Goal: Information Seeking & Learning: Learn about a topic

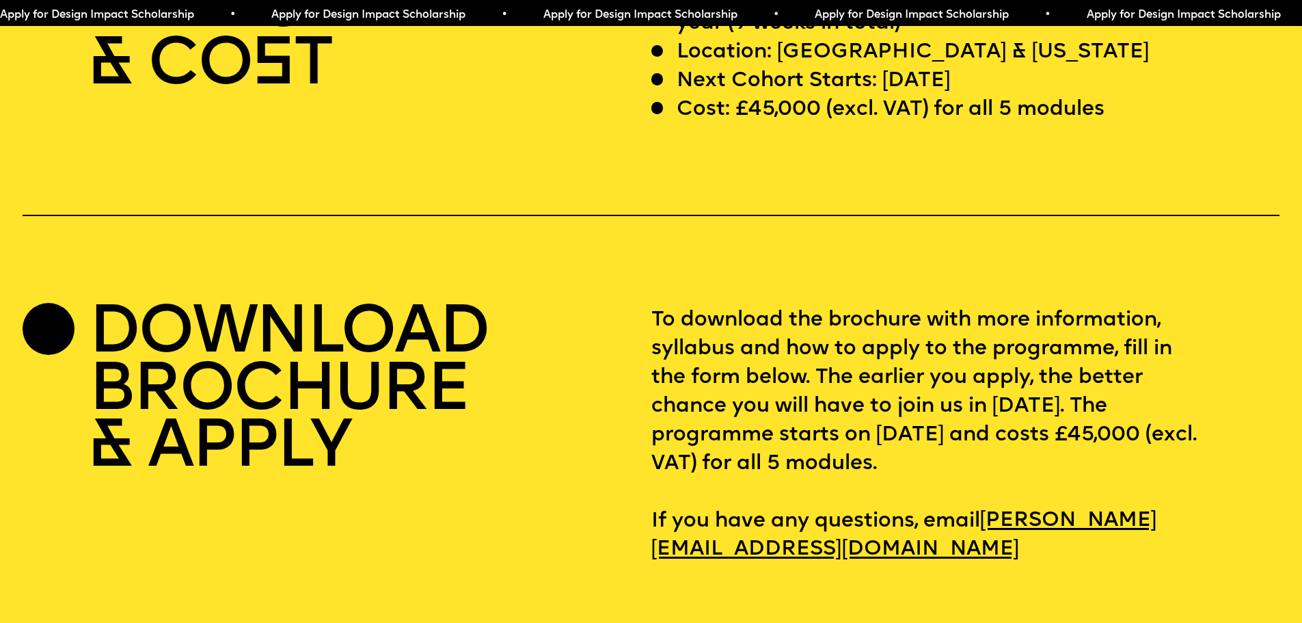
scroll to position [5262, 0]
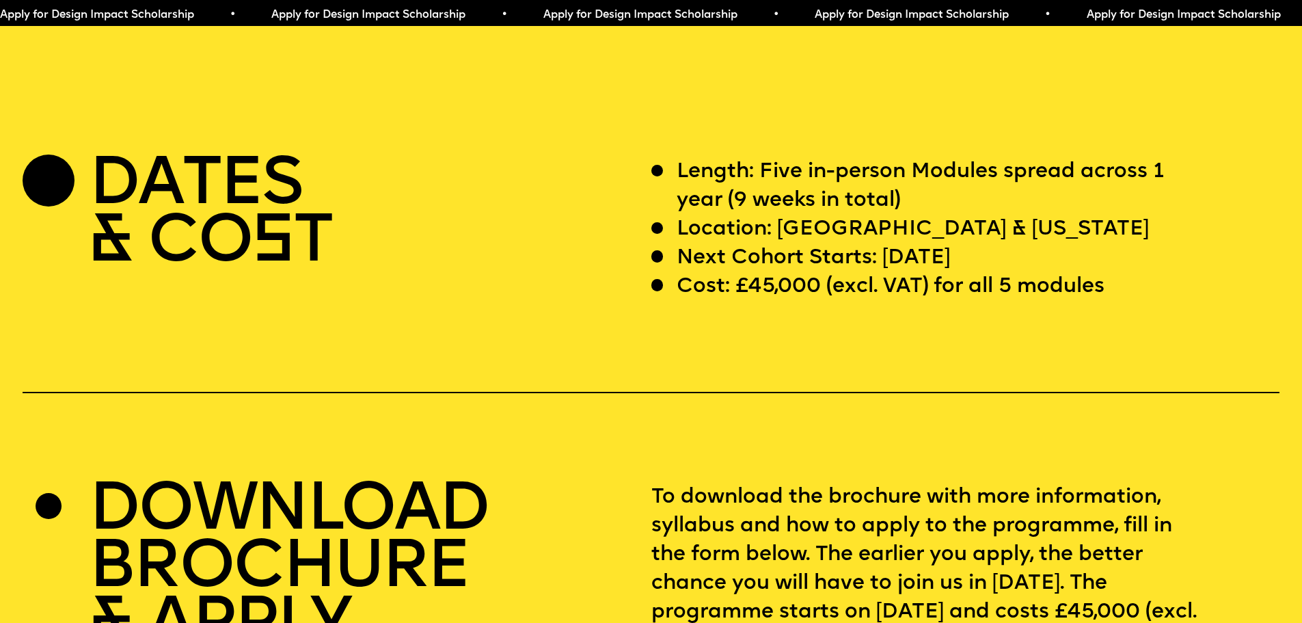
drag, startPoint x: 230, startPoint y: 280, endPoint x: 325, endPoint y: 260, distance: 96.4
click at [231, 272] on h2 "DATES & CO S T" at bounding box center [210, 215] width 243 height 114
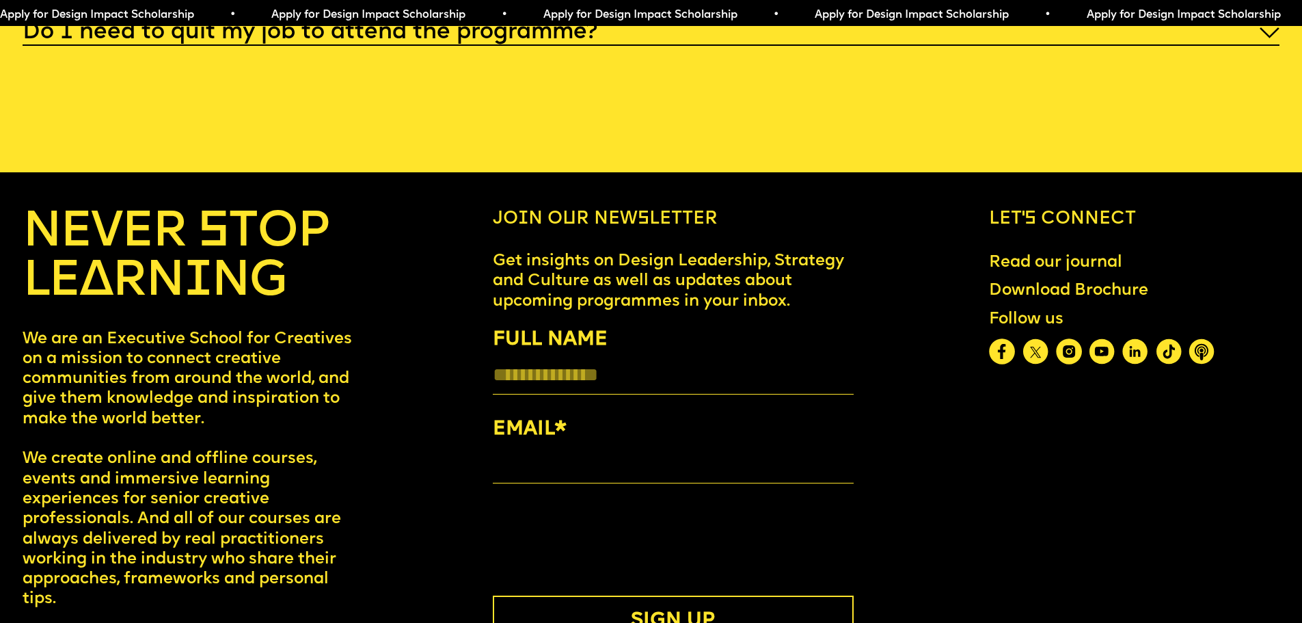
scroll to position [7423, 0]
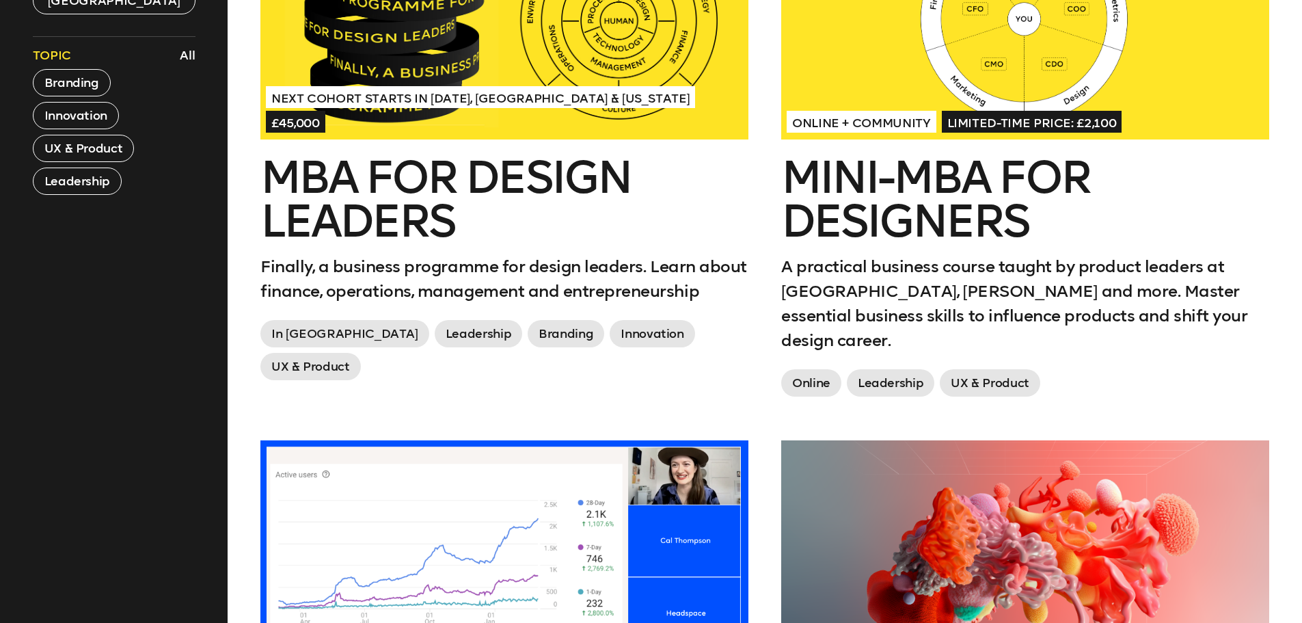
scroll to position [452, 0]
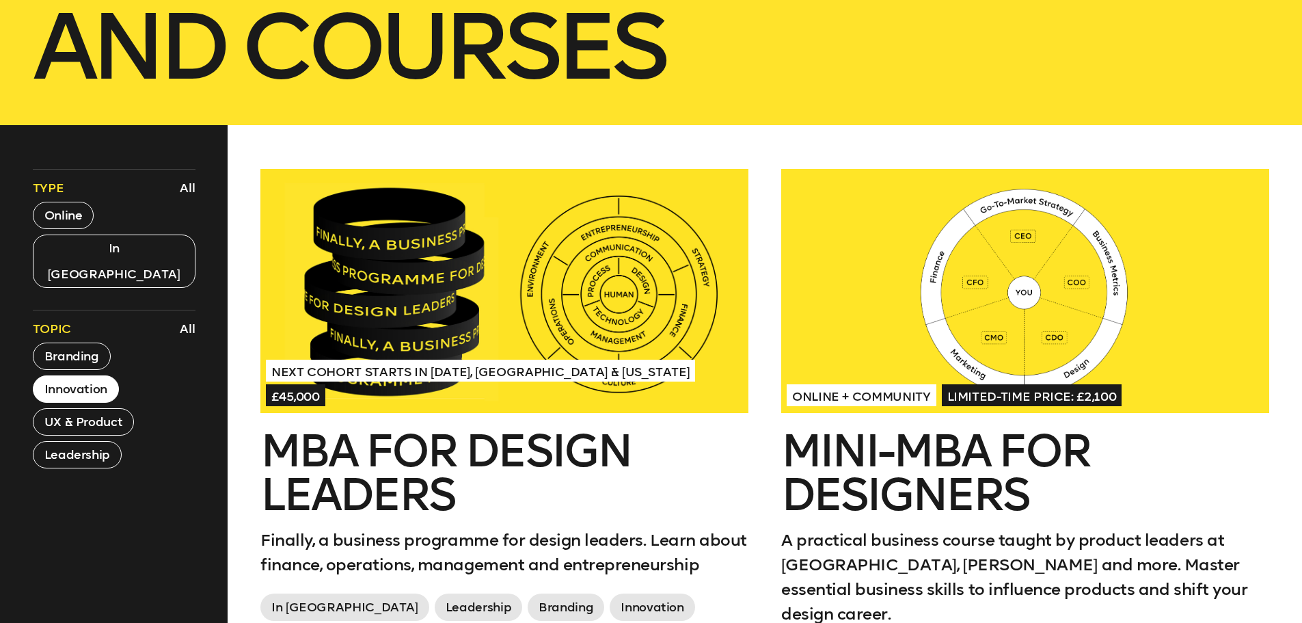
click at [86, 375] on button "Innovation" at bounding box center [76, 388] width 86 height 27
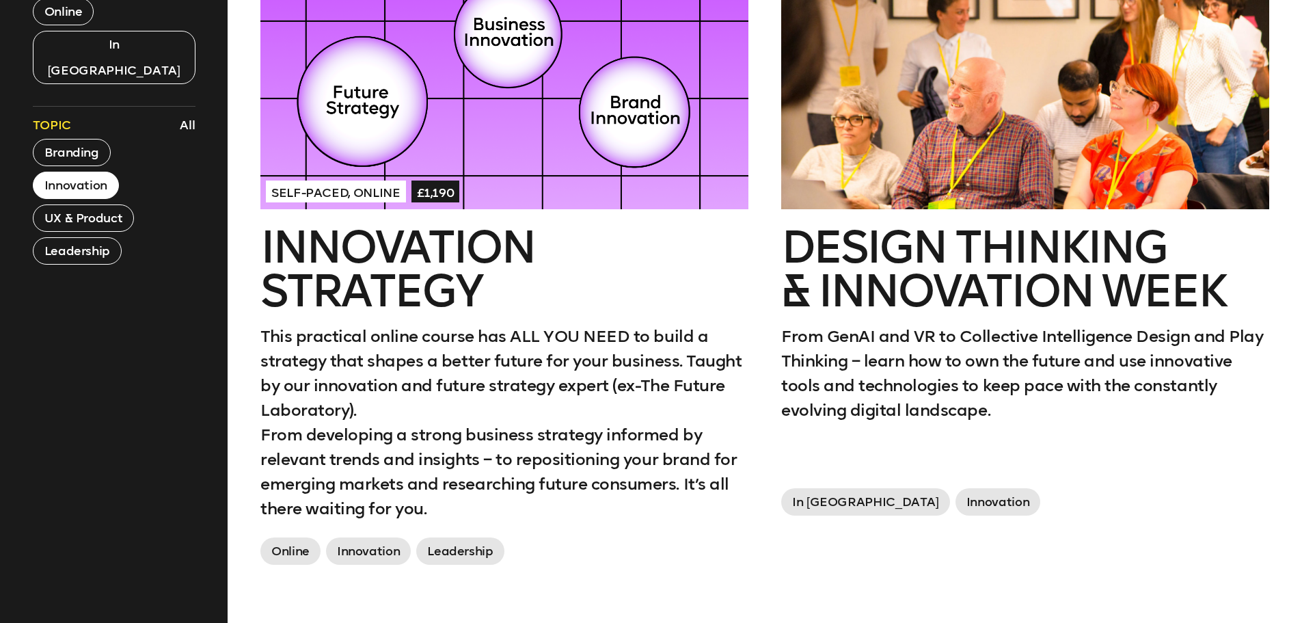
scroll to position [657, 0]
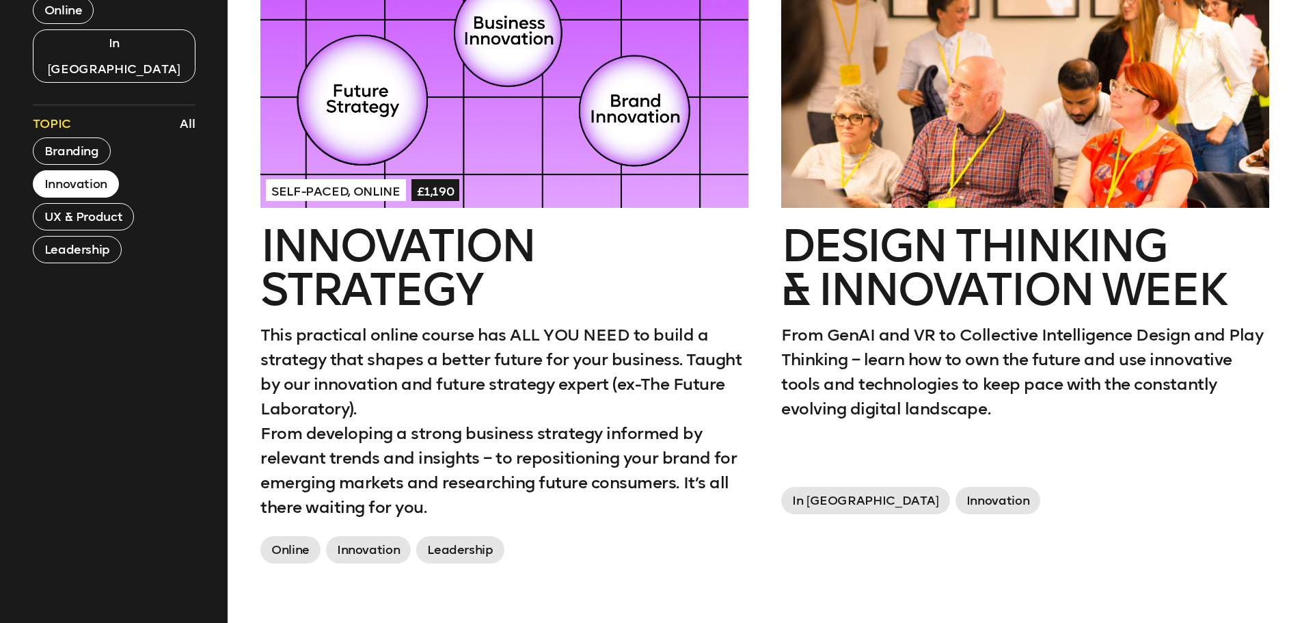
click at [1111, 286] on h2 "Design Thinking & innovation Week" at bounding box center [1025, 267] width 488 height 87
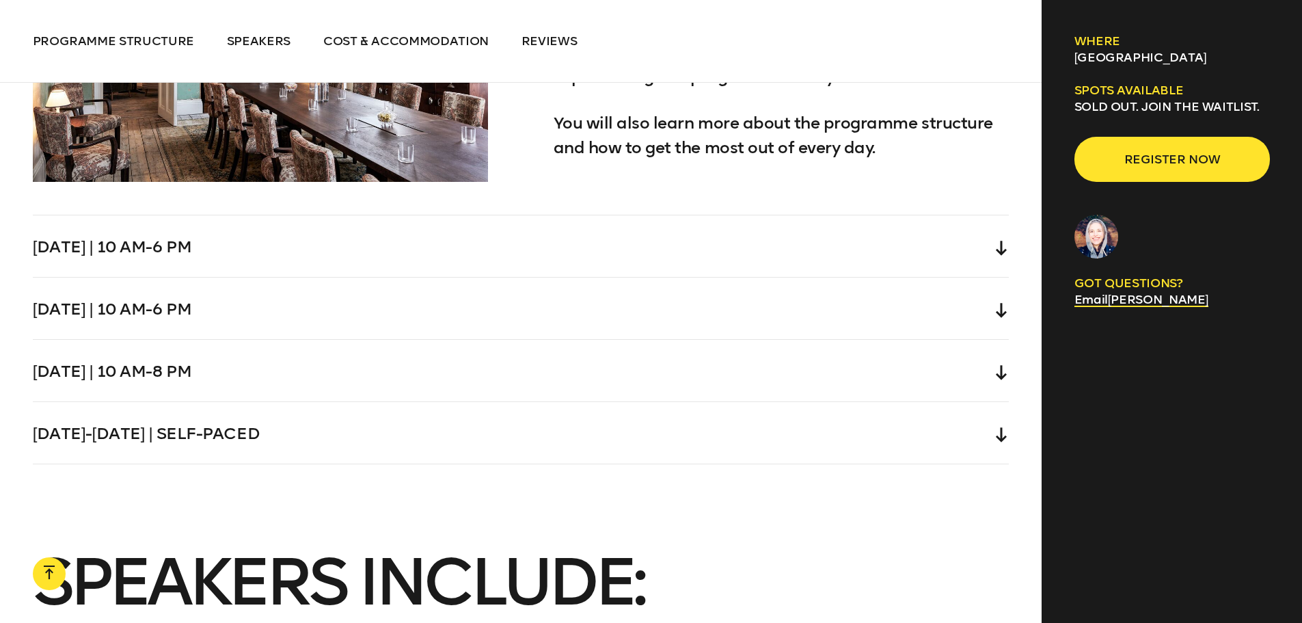
scroll to position [4305, 0]
click at [149, 259] on div "Wednesday | 10 am-6 pm" at bounding box center [521, 247] width 977 height 62
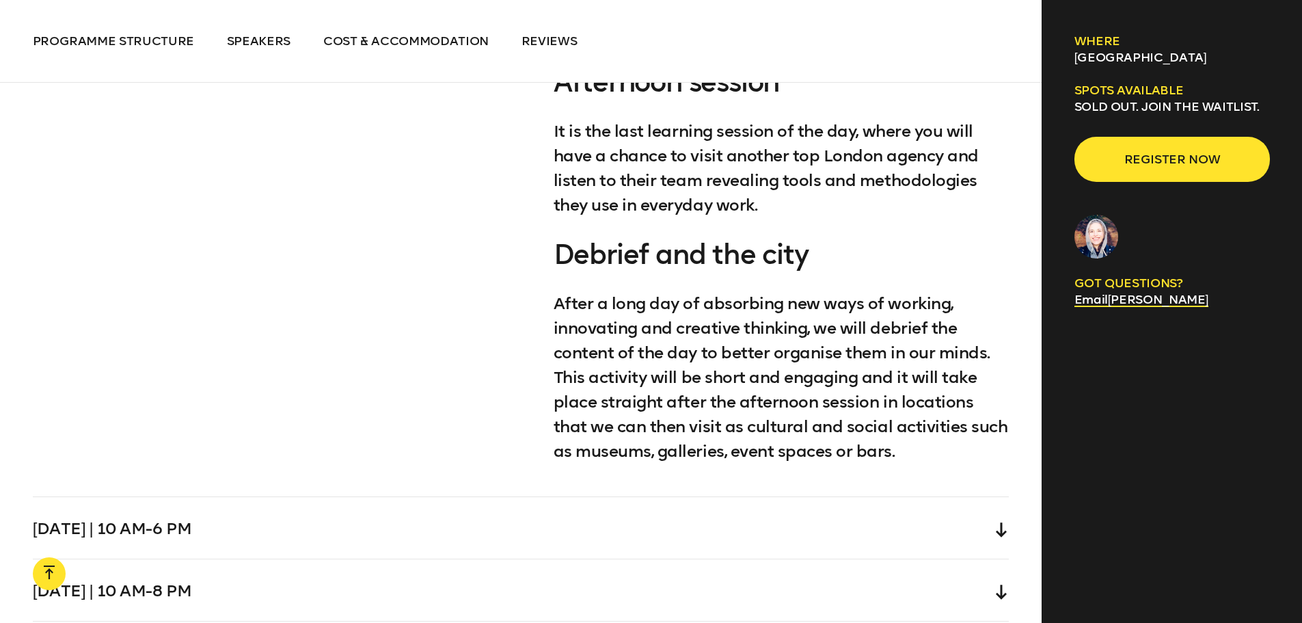
scroll to position [5131, 0]
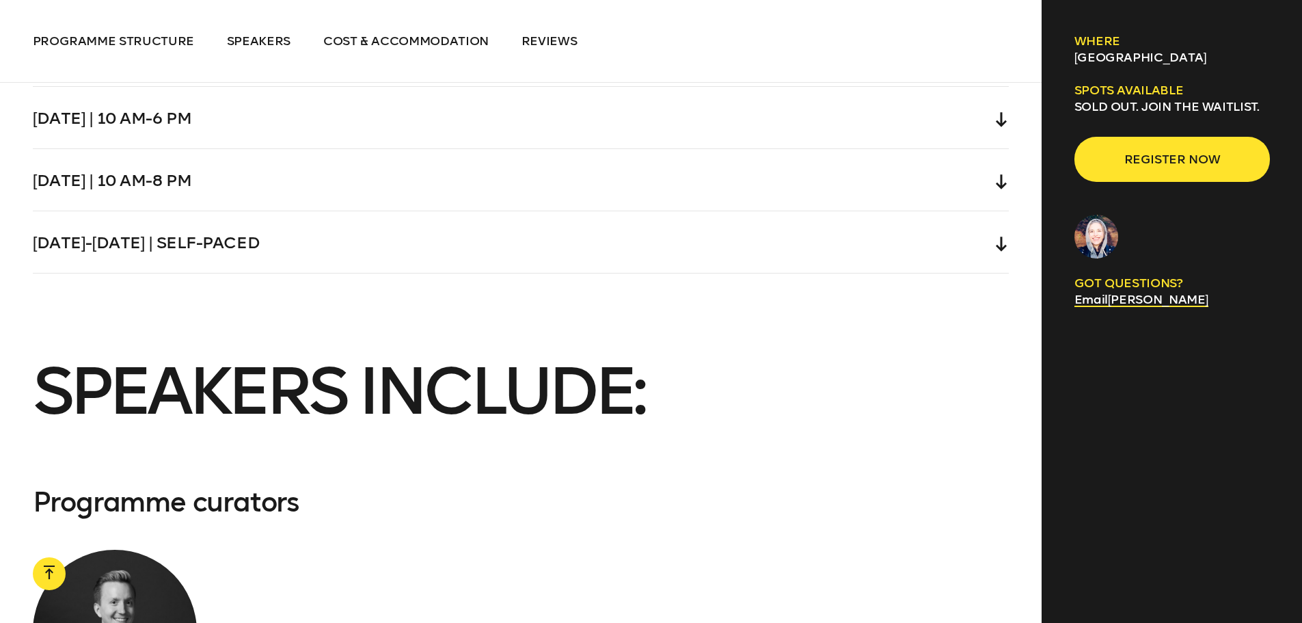
click at [310, 173] on div "Friday | 10 am-8 pm" at bounding box center [521, 180] width 977 height 62
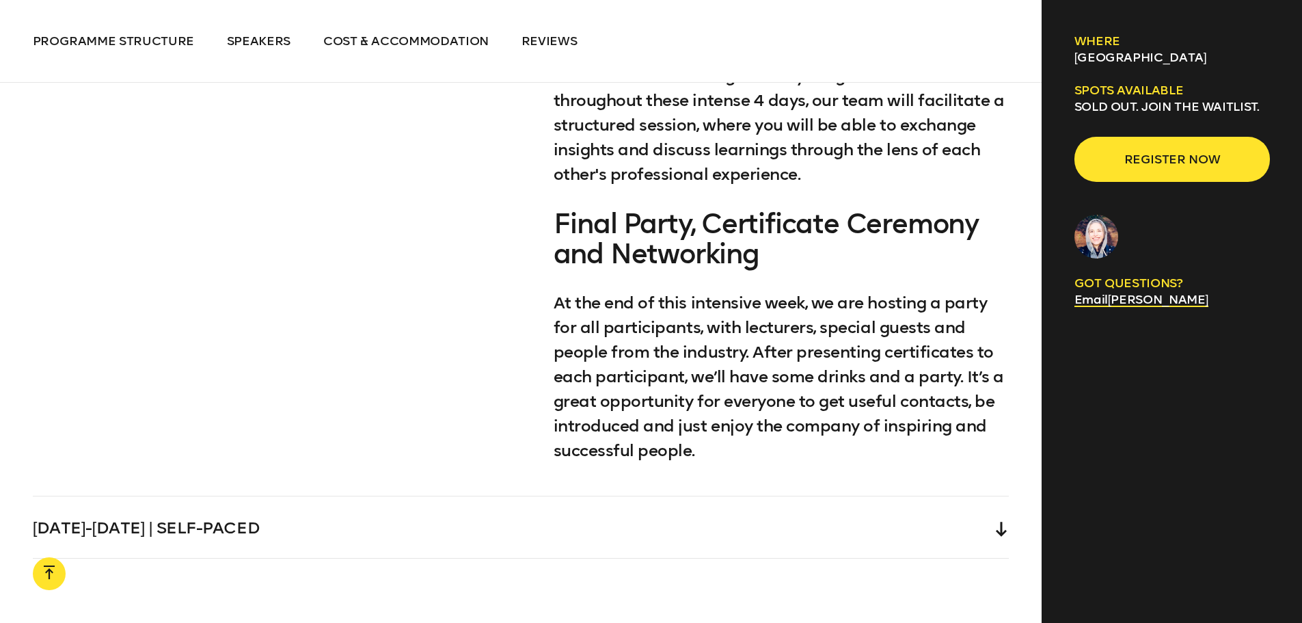
scroll to position [4914, 0]
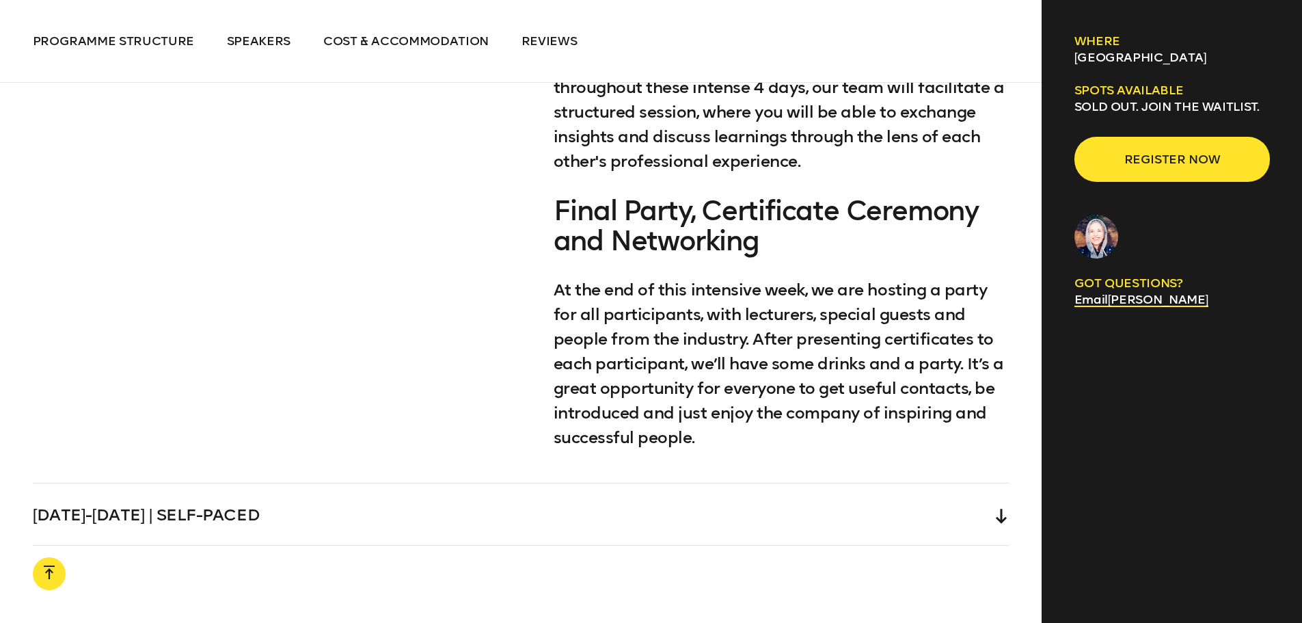
click at [220, 498] on div "Saturday-Sunday | Self-paced" at bounding box center [521, 514] width 977 height 62
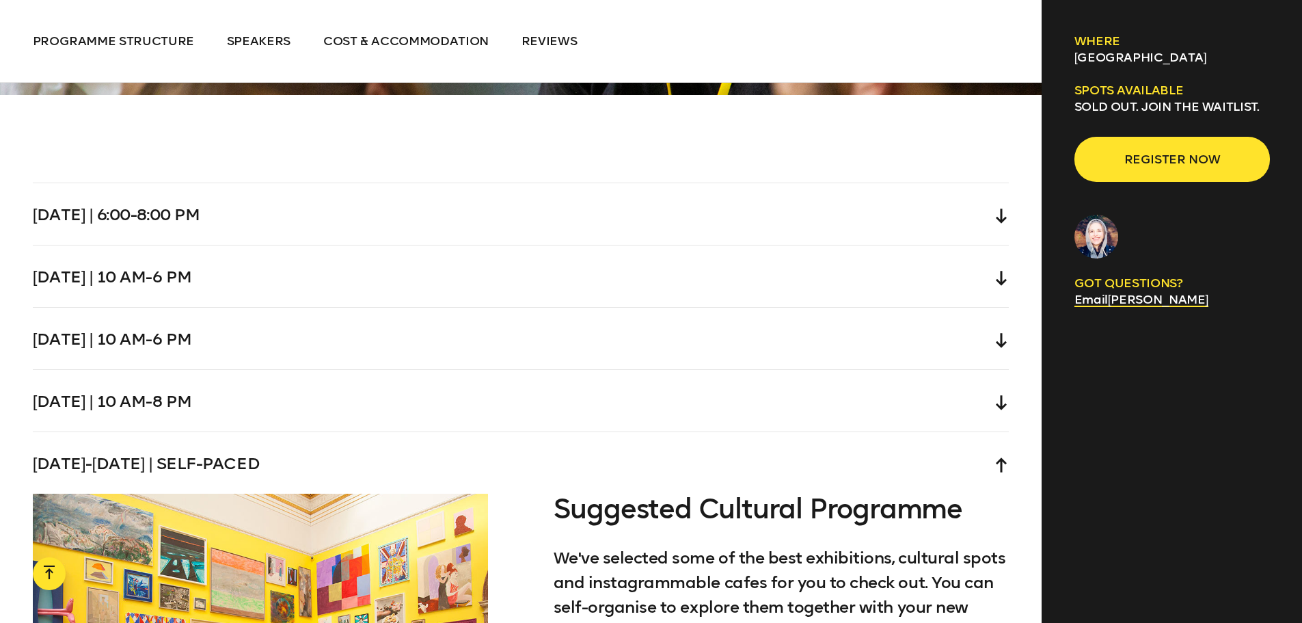
scroll to position [3882, 0]
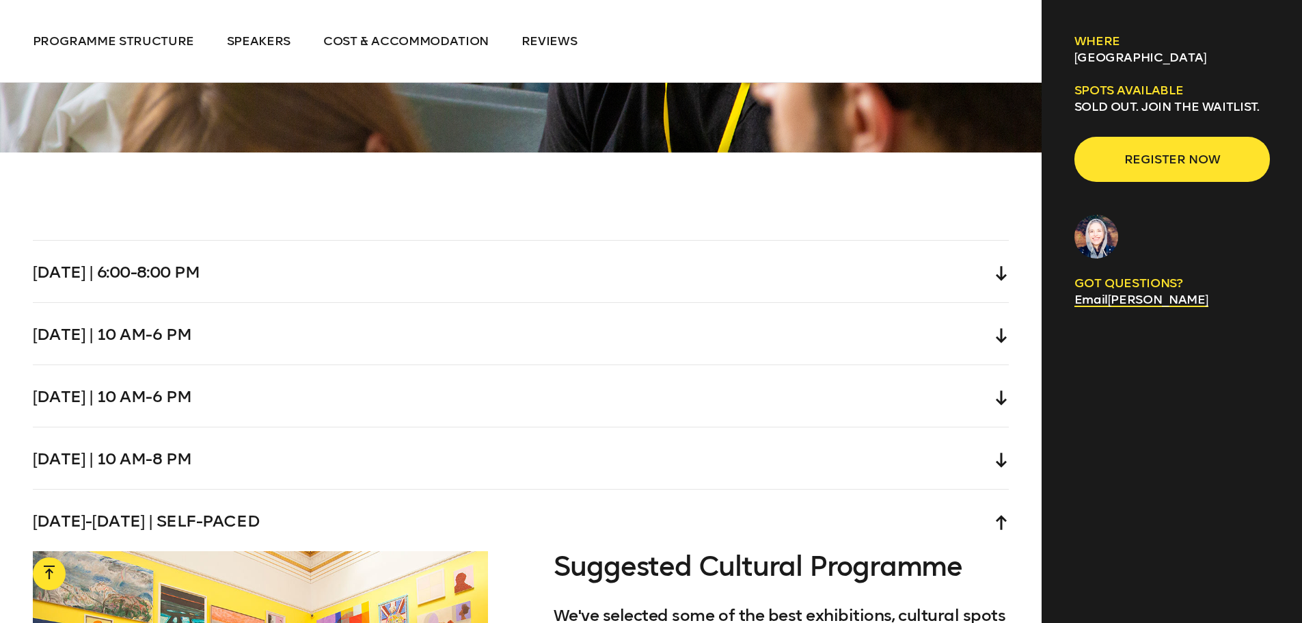
click at [365, 372] on div "Thursday | 10 am-6 pm" at bounding box center [521, 396] width 977 height 62
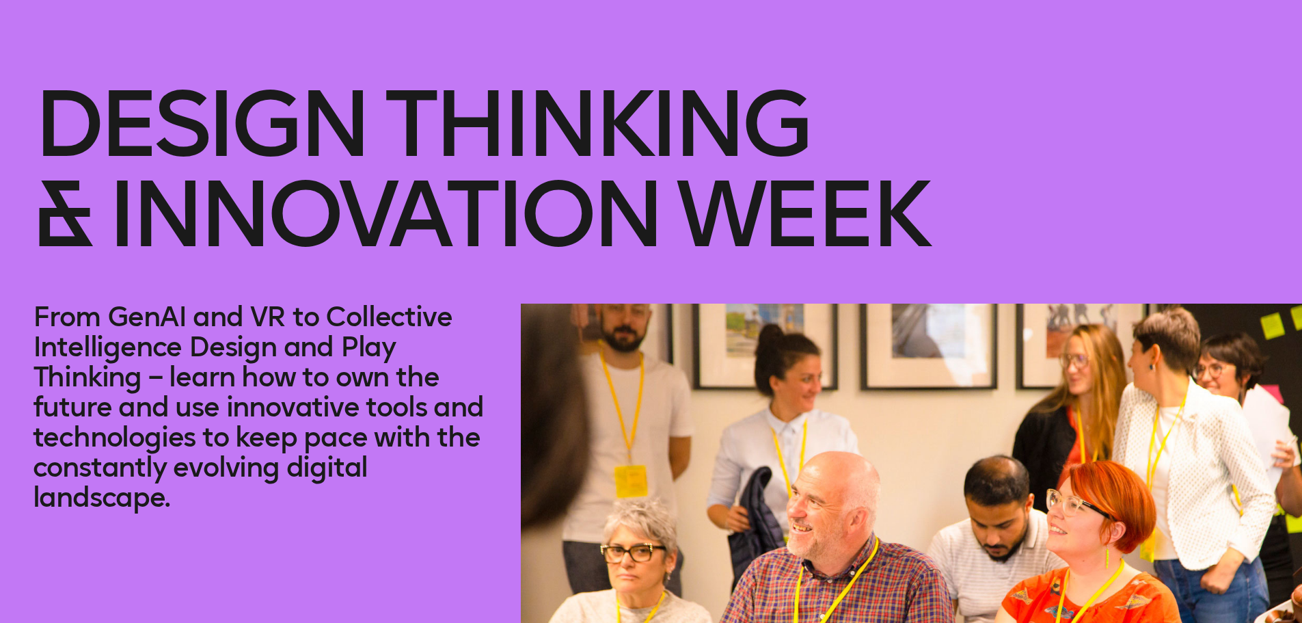
scroll to position [342, 0]
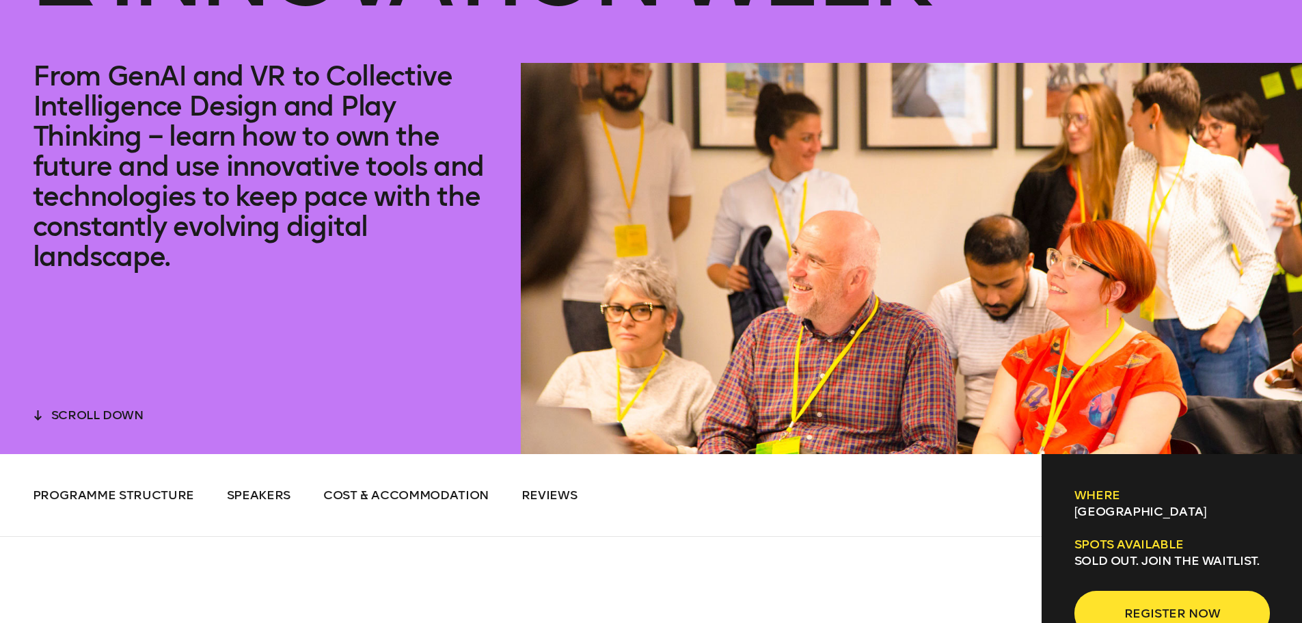
click at [138, 74] on p "From GenAI and VR to Collective Intelligence Design and Play Thinking – learn h…" at bounding box center [261, 166] width 456 height 210
click at [274, 82] on p "From GenAI and VR to Collective Intelligence Design and Play Thinking – learn h…" at bounding box center [261, 166] width 456 height 210
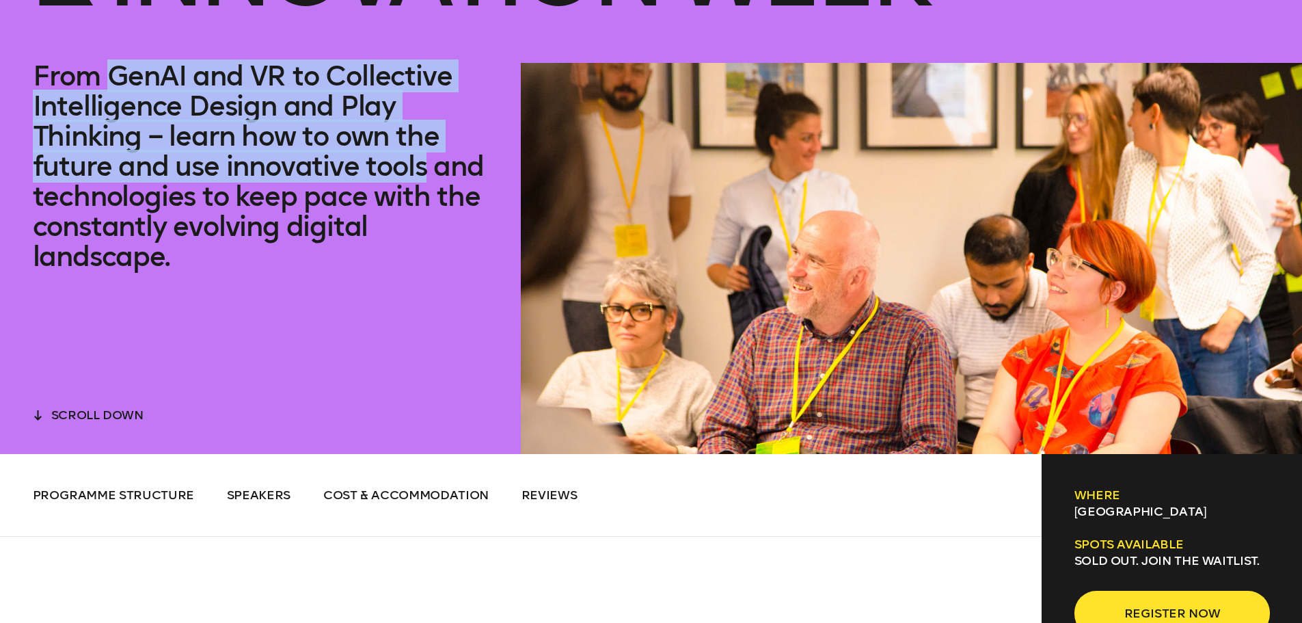
drag, startPoint x: 116, startPoint y: 72, endPoint x: 425, endPoint y: 180, distance: 327.2
click at [425, 180] on p "From GenAI and VR to Collective Intelligence Design and Play Thinking – learn h…" at bounding box center [261, 166] width 456 height 210
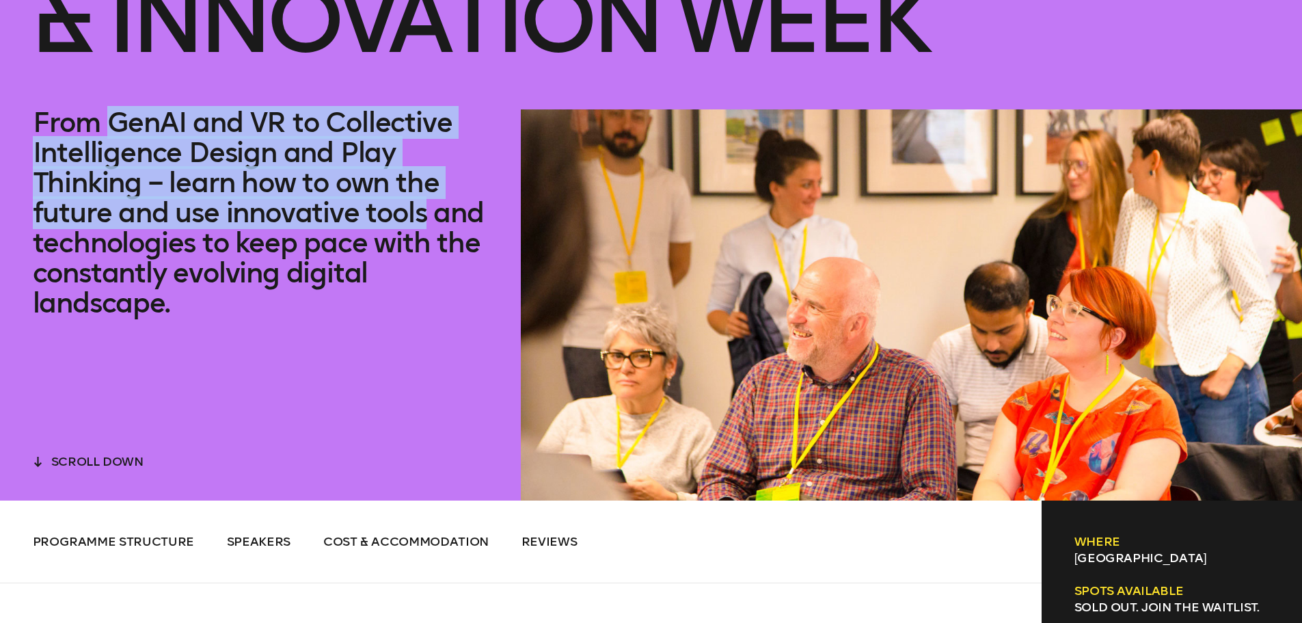
scroll to position [273, 0]
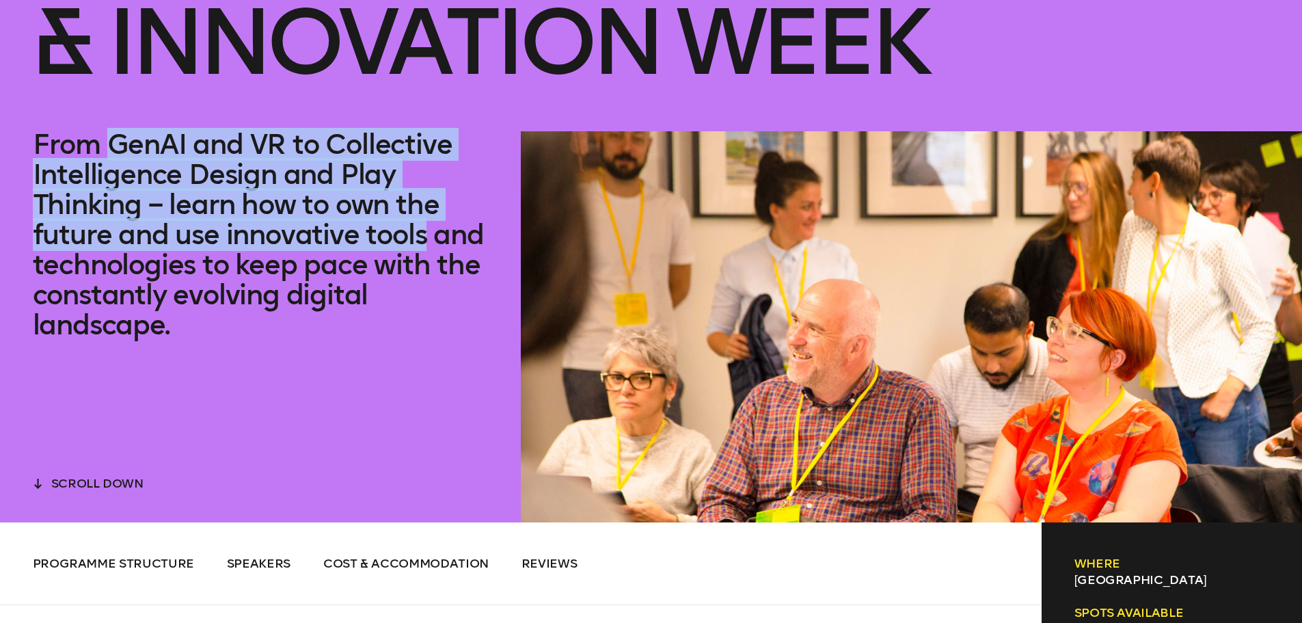
click at [141, 214] on p "From GenAI and VR to Collective Intelligence Design and Play Thinking – learn h…" at bounding box center [261, 234] width 456 height 210
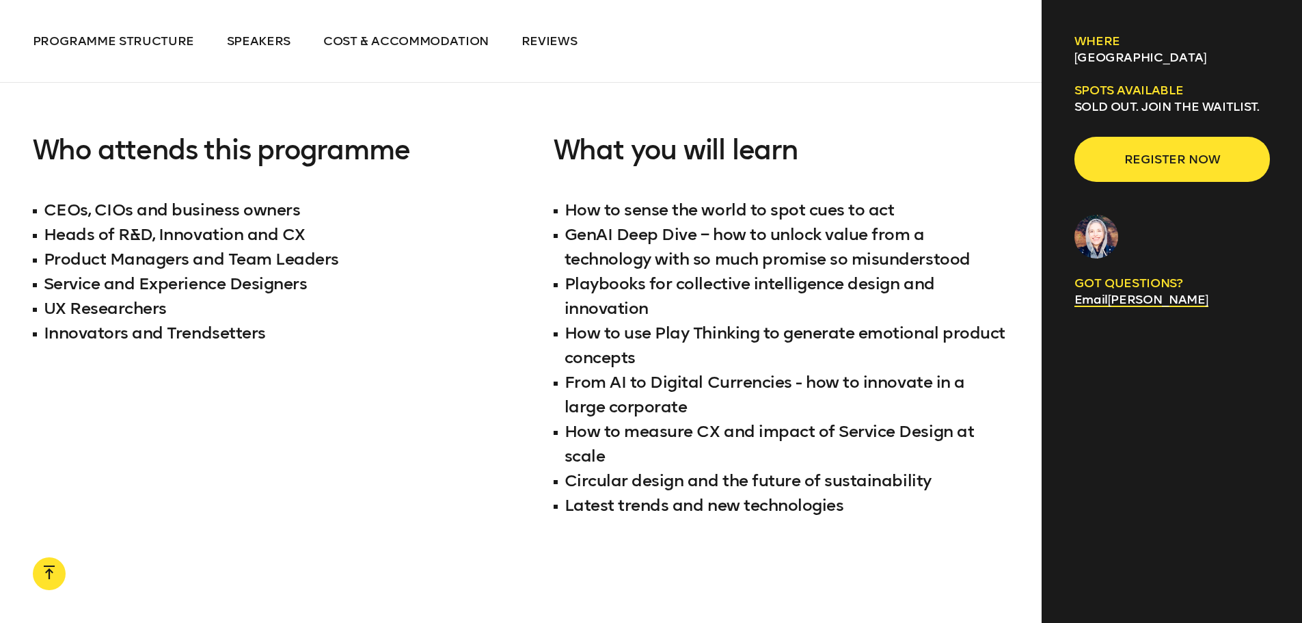
scroll to position [1367, 0]
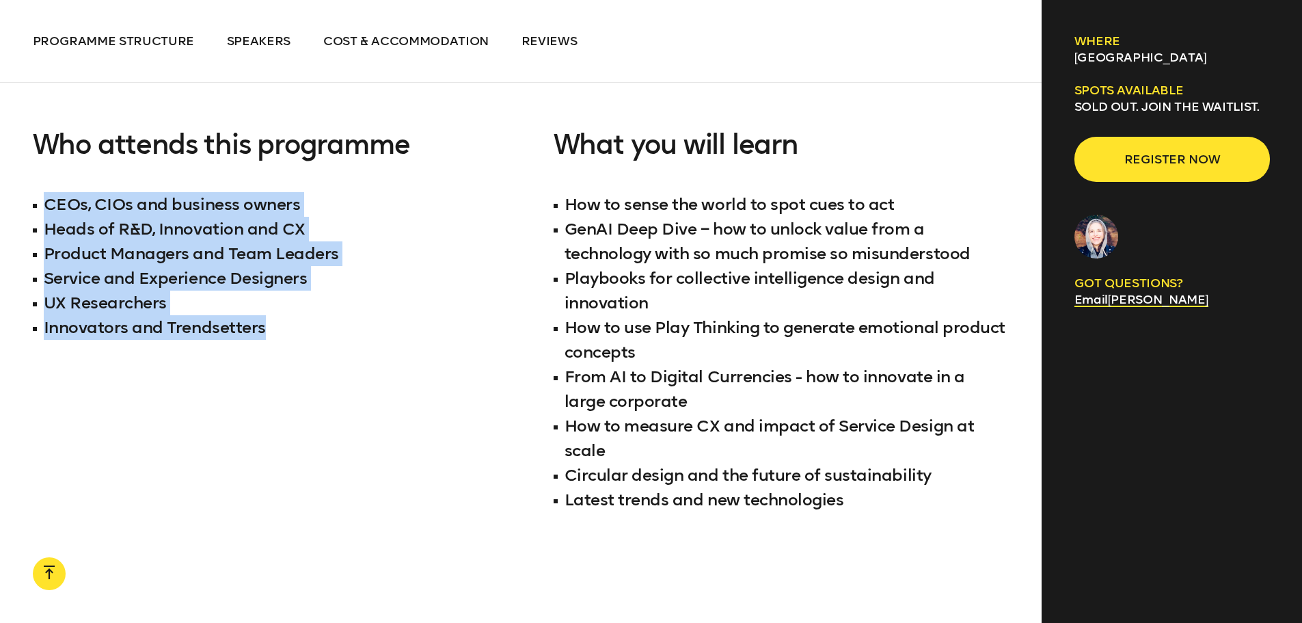
drag, startPoint x: 35, startPoint y: 201, endPoint x: 327, endPoint y: 330, distance: 319.1
click at [327, 330] on ul "CEOs, CIOs and business owners Heads of R&D, Innovation and CX Product Managers…" at bounding box center [261, 266] width 456 height 148
click at [53, 213] on li "CEOs, CIOs and business owners" at bounding box center [261, 204] width 456 height 25
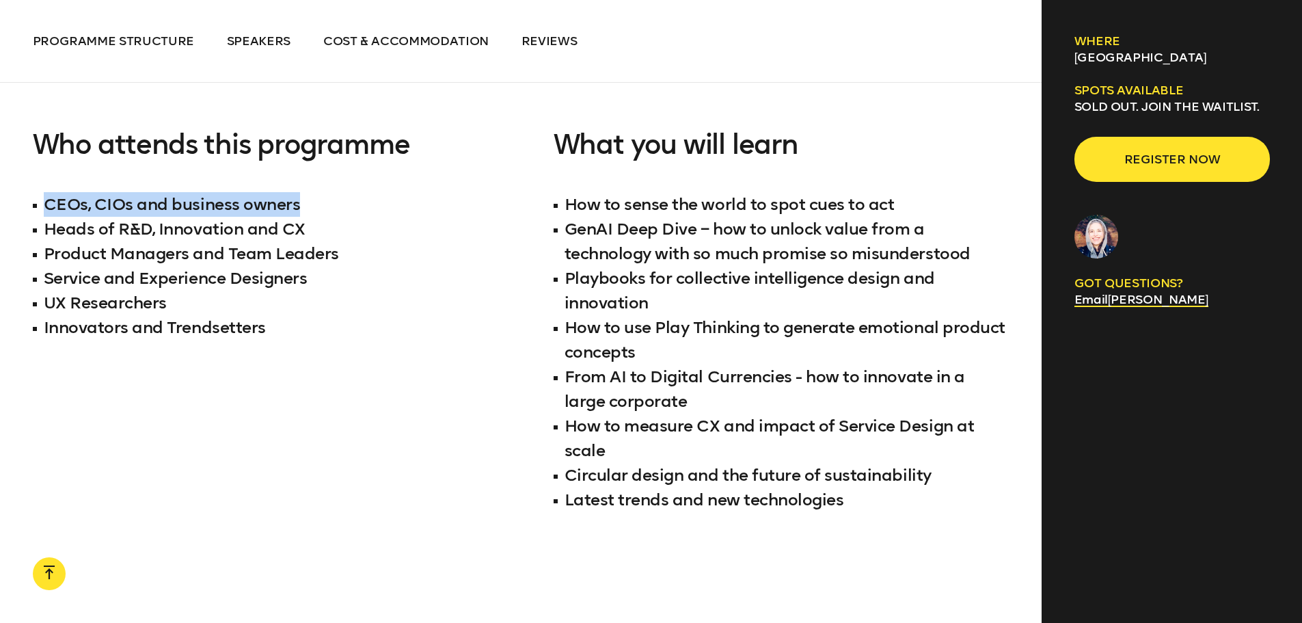
drag, startPoint x: 87, startPoint y: 220, endPoint x: 373, endPoint y: 208, distance: 286.6
click at [373, 208] on li "CEOs, CIOs and business owners" at bounding box center [261, 204] width 456 height 25
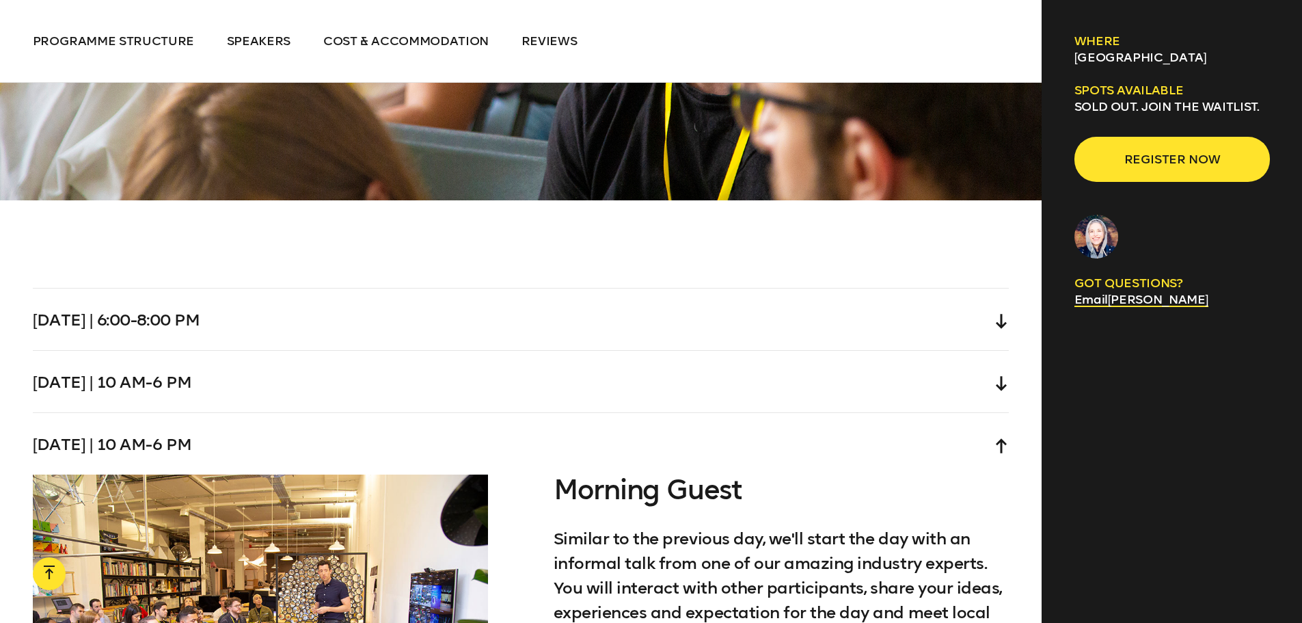
scroll to position [3827, 0]
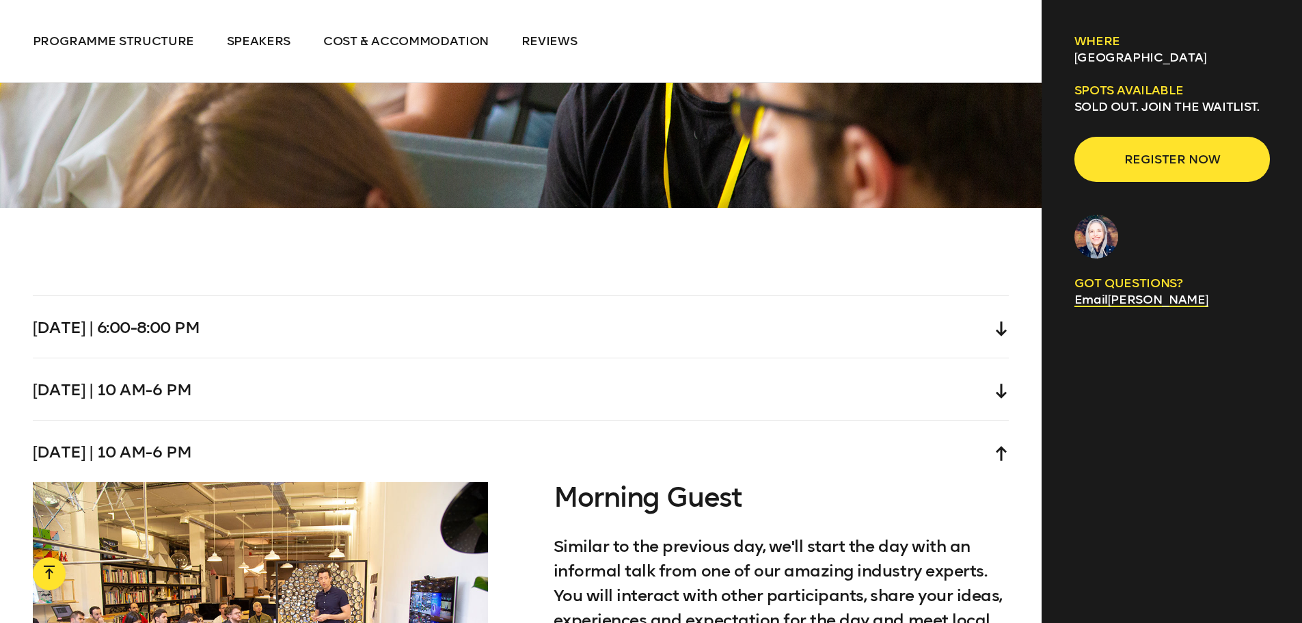
click at [256, 319] on div "Tuesday | 6:00-8:00 pm" at bounding box center [521, 327] width 977 height 62
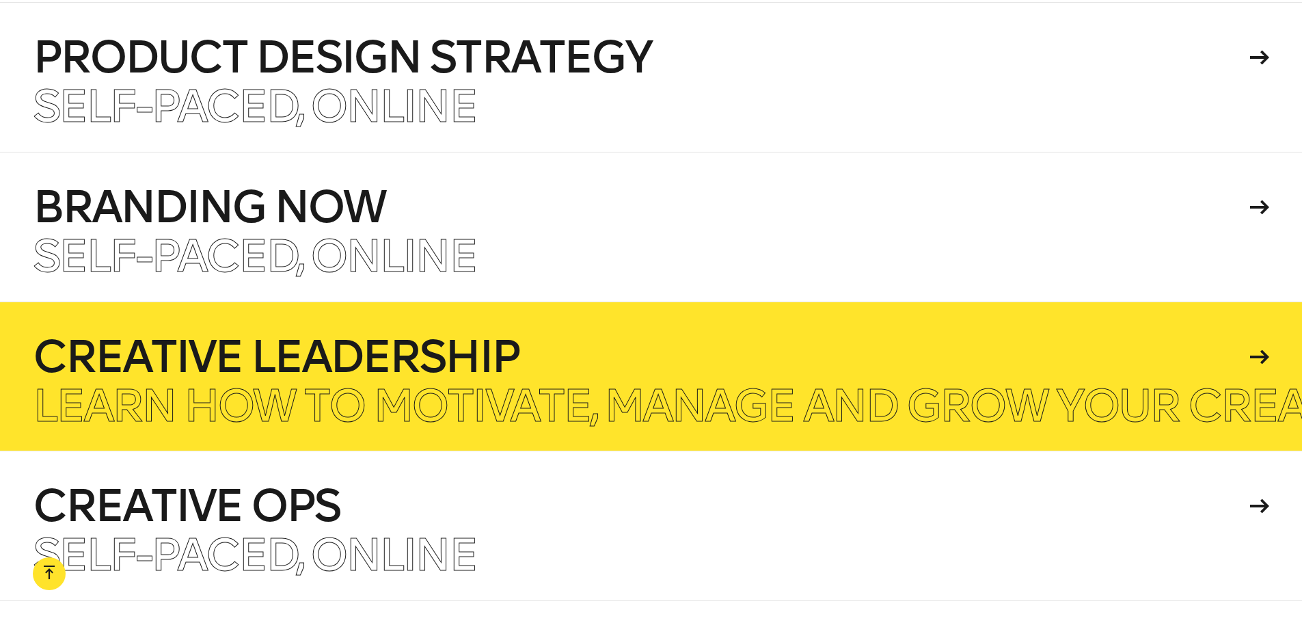
scroll to position [7996, 0]
